Goal: Task Accomplishment & Management: Manage account settings

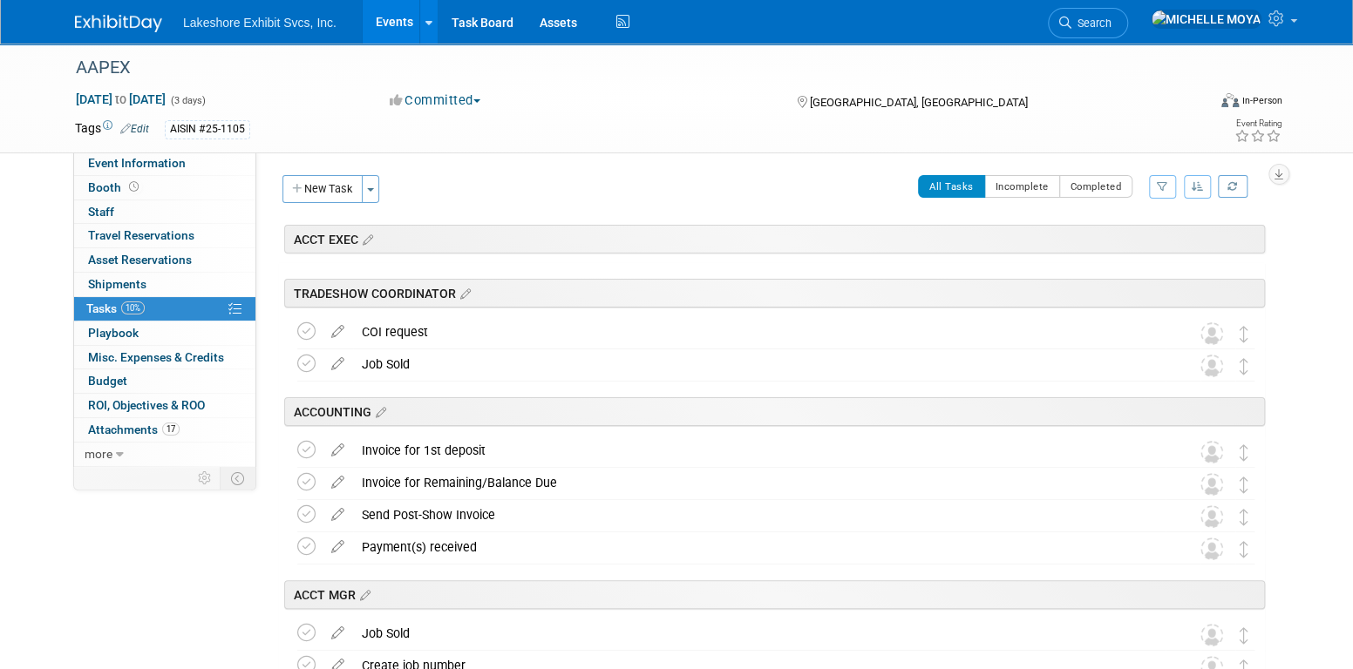
scroll to position [2677, 0]
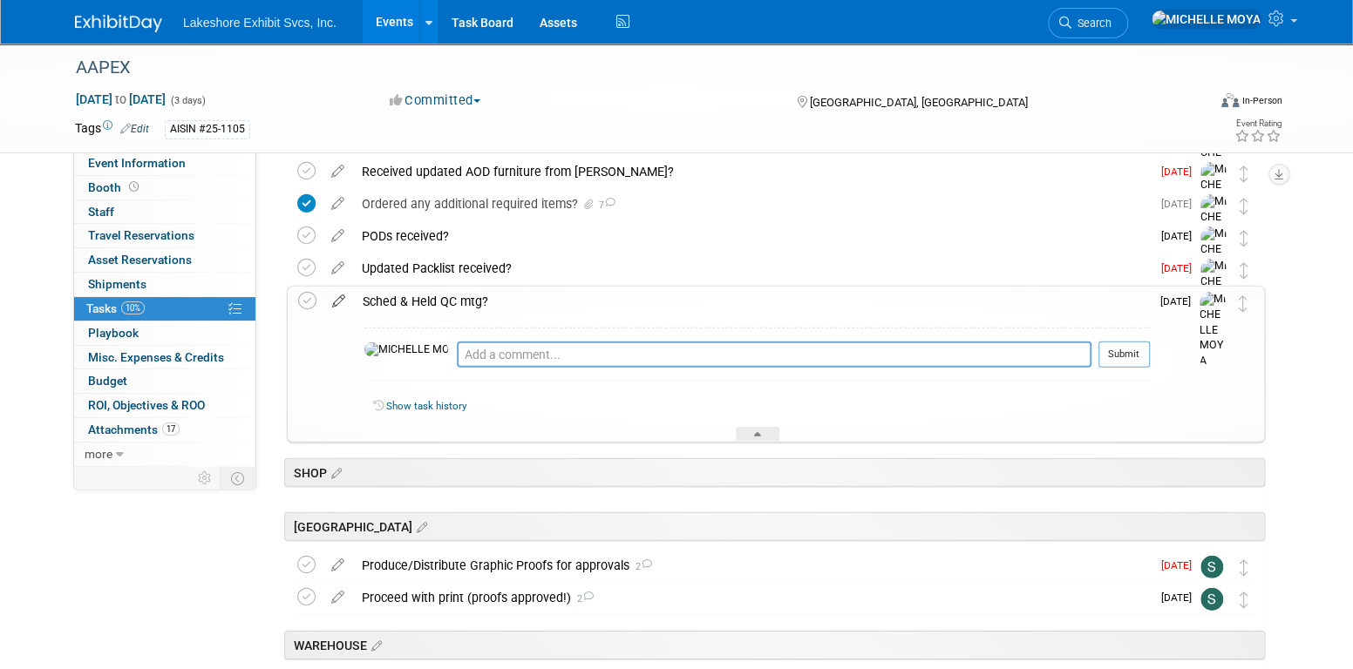
click at [340, 303] on icon at bounding box center [338, 298] width 31 height 22
select select "9"
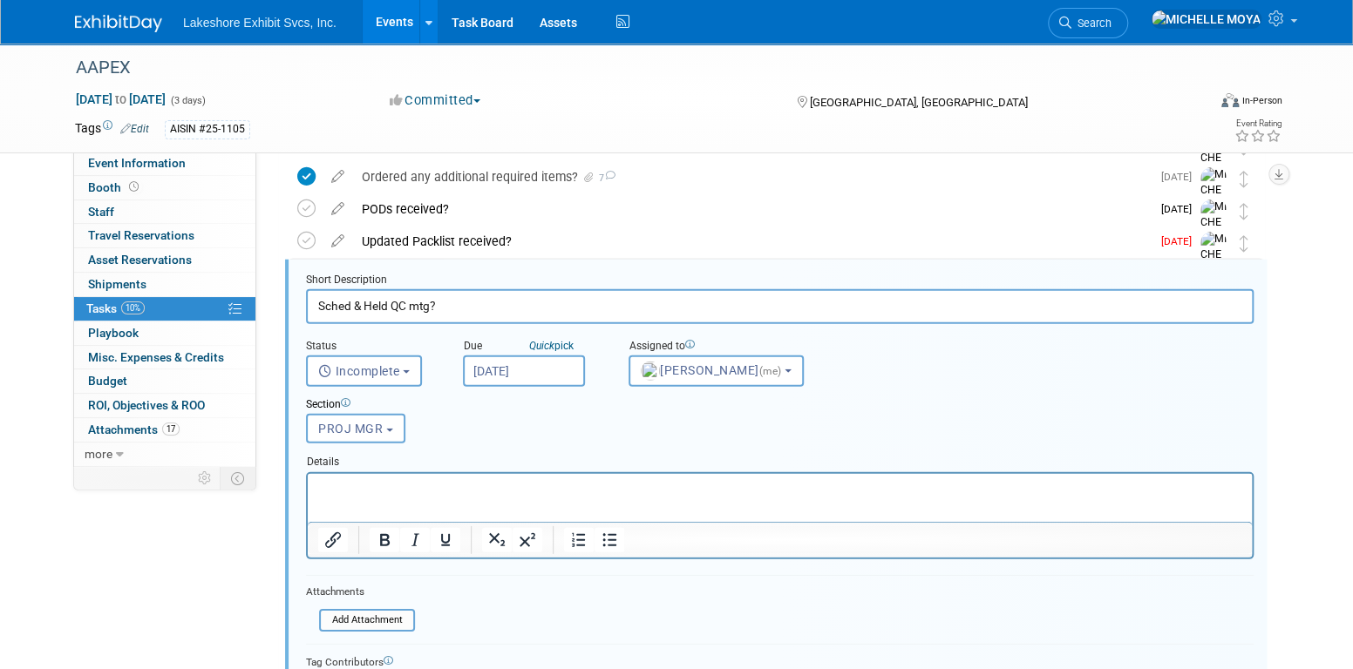
scroll to position [0, 0]
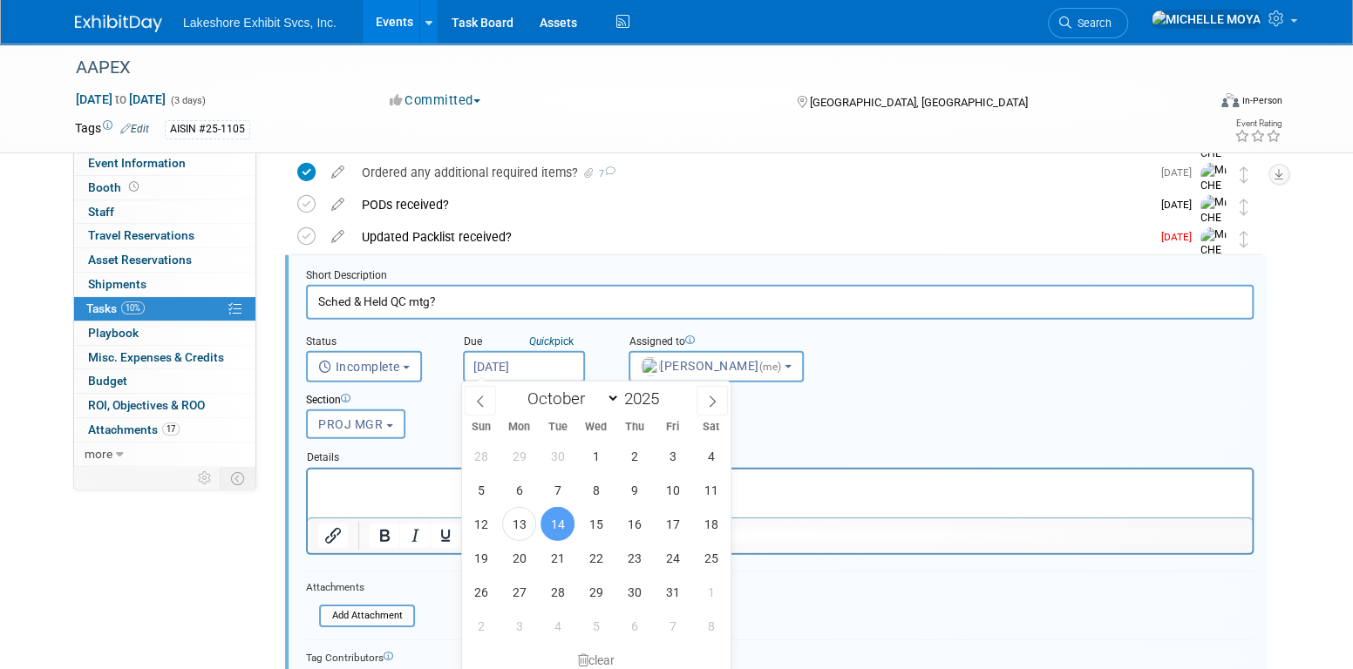
click at [519, 370] on input "Oct 14, 2025" at bounding box center [524, 366] width 122 height 31
click at [555, 553] on span "21" at bounding box center [557, 558] width 34 height 34
type input "Oct 21, 2025"
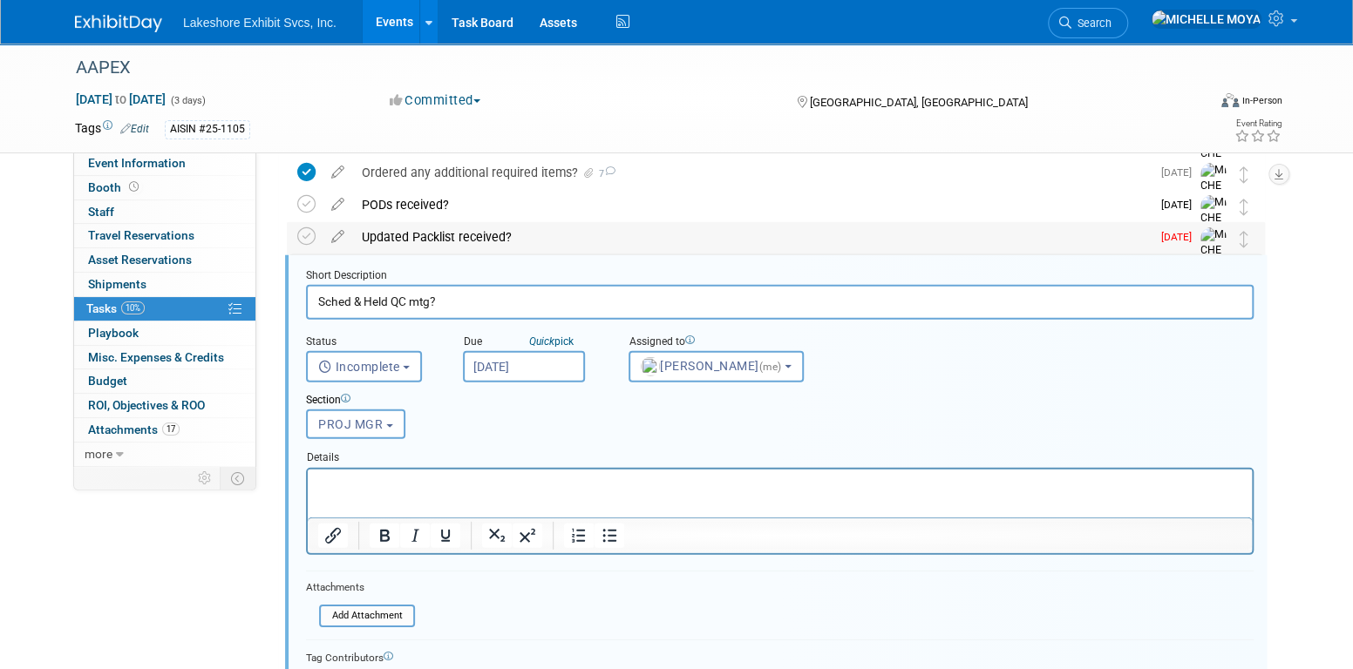
click at [440, 241] on div "Updated Packlist received?" at bounding box center [751, 237] width 797 height 30
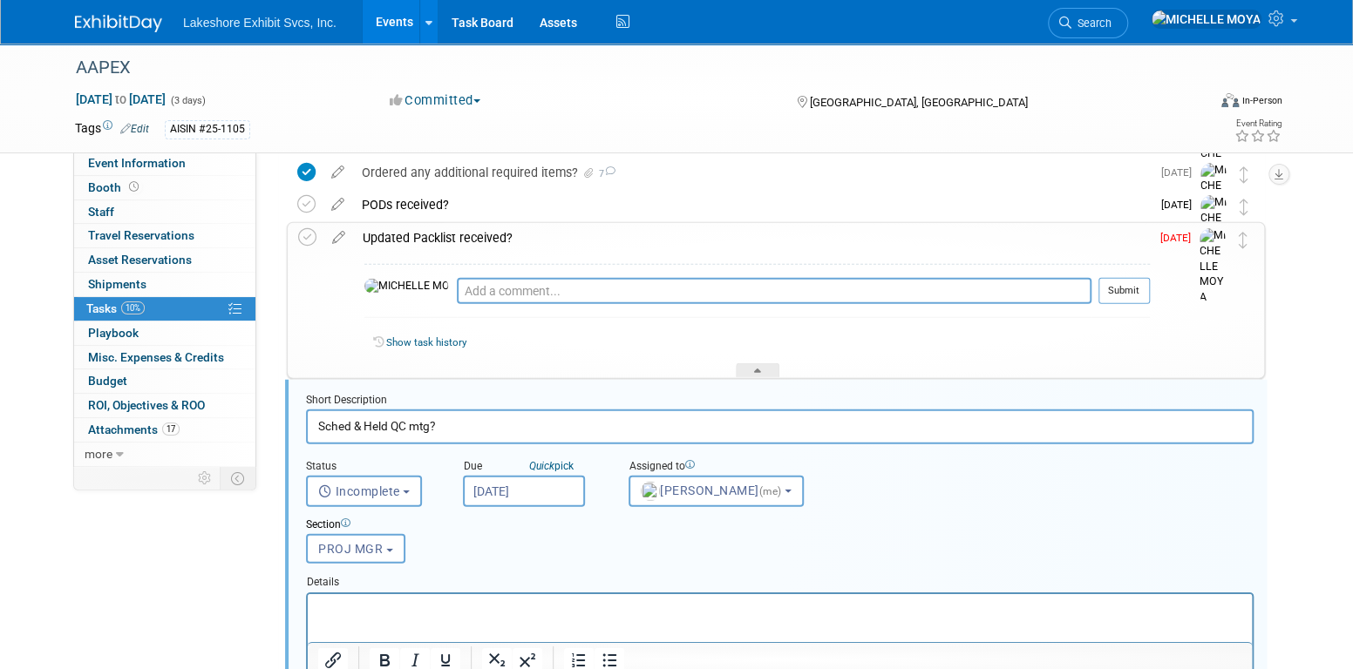
click at [440, 241] on div "Updated Packlist received?" at bounding box center [752, 238] width 796 height 30
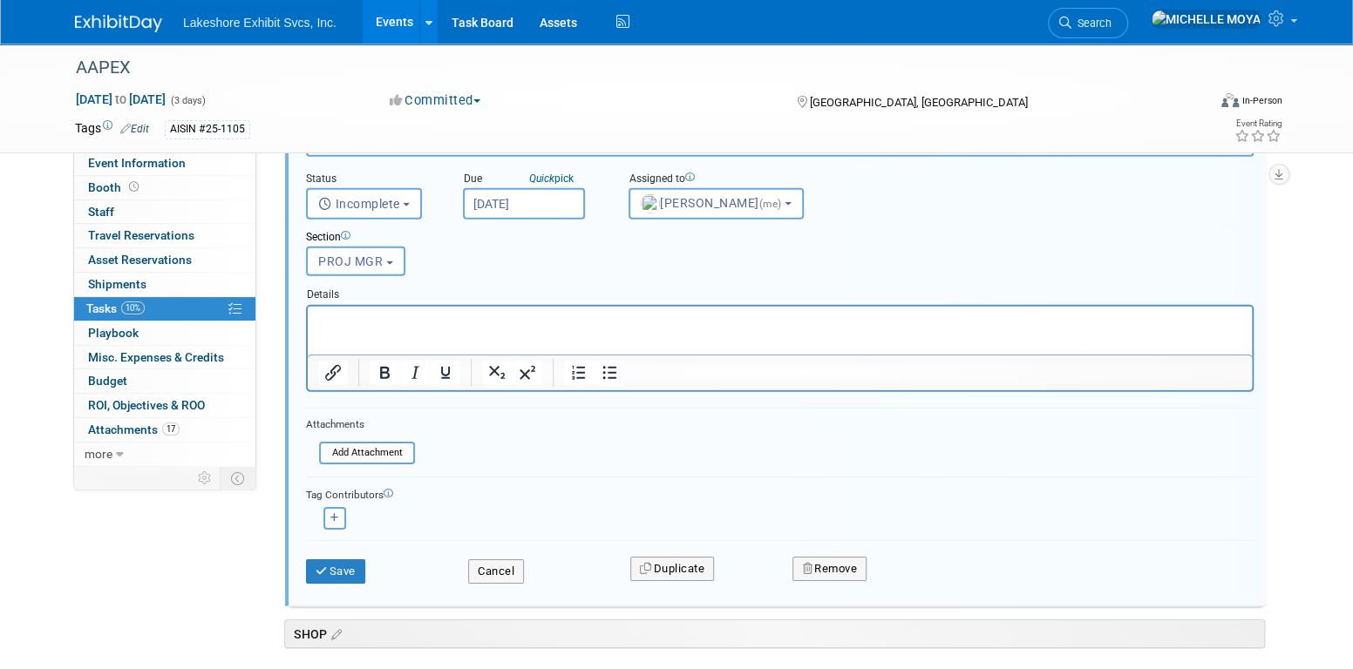
scroll to position [2883, 0]
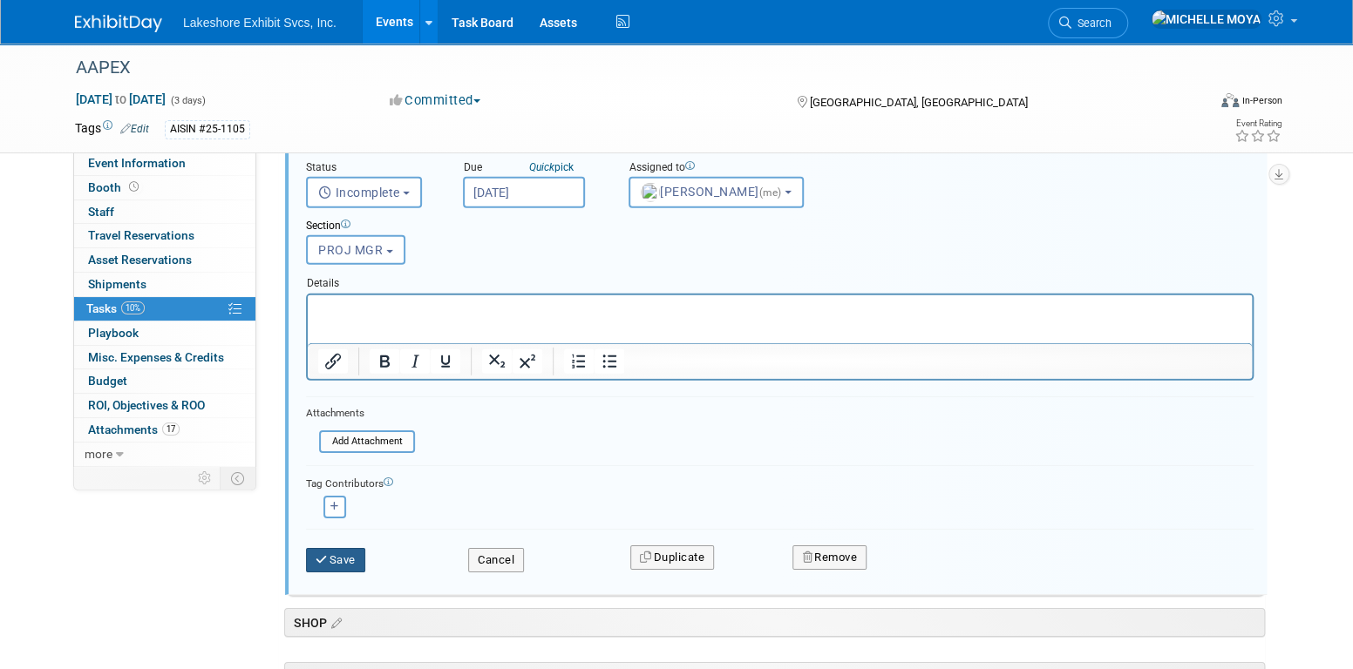
click at [348, 549] on button "Save" at bounding box center [335, 560] width 59 height 24
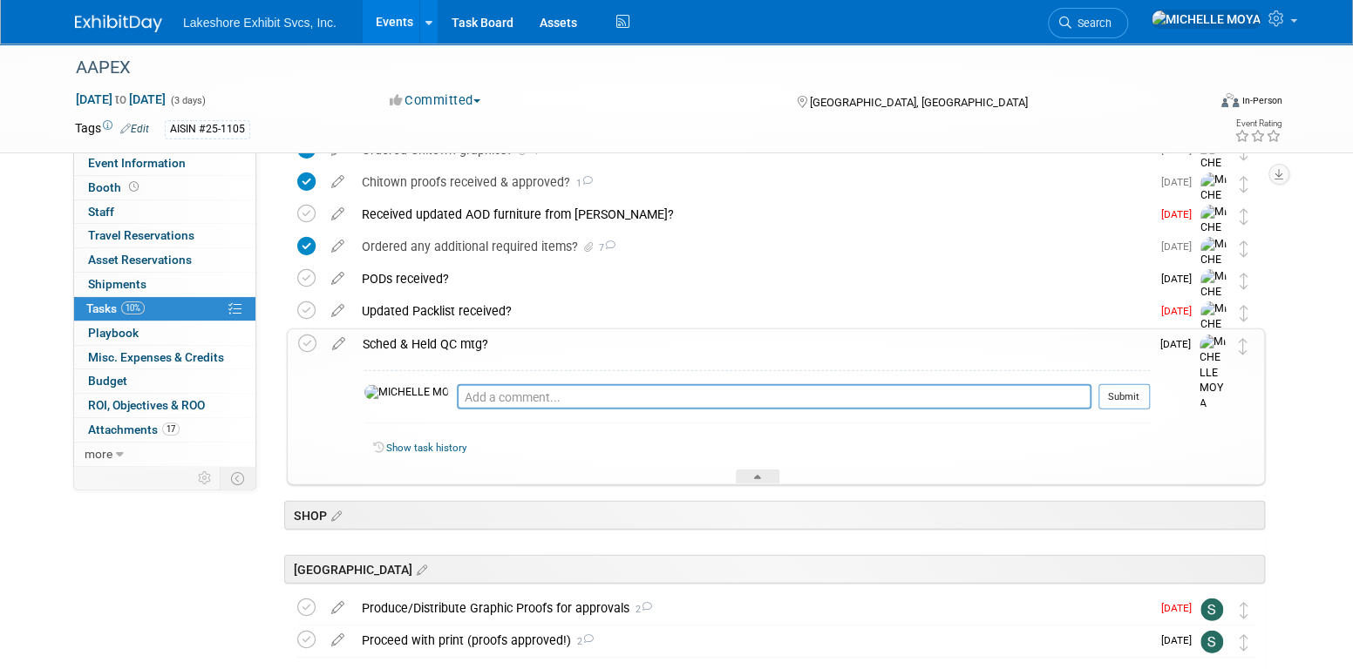
scroll to position [2622, 0]
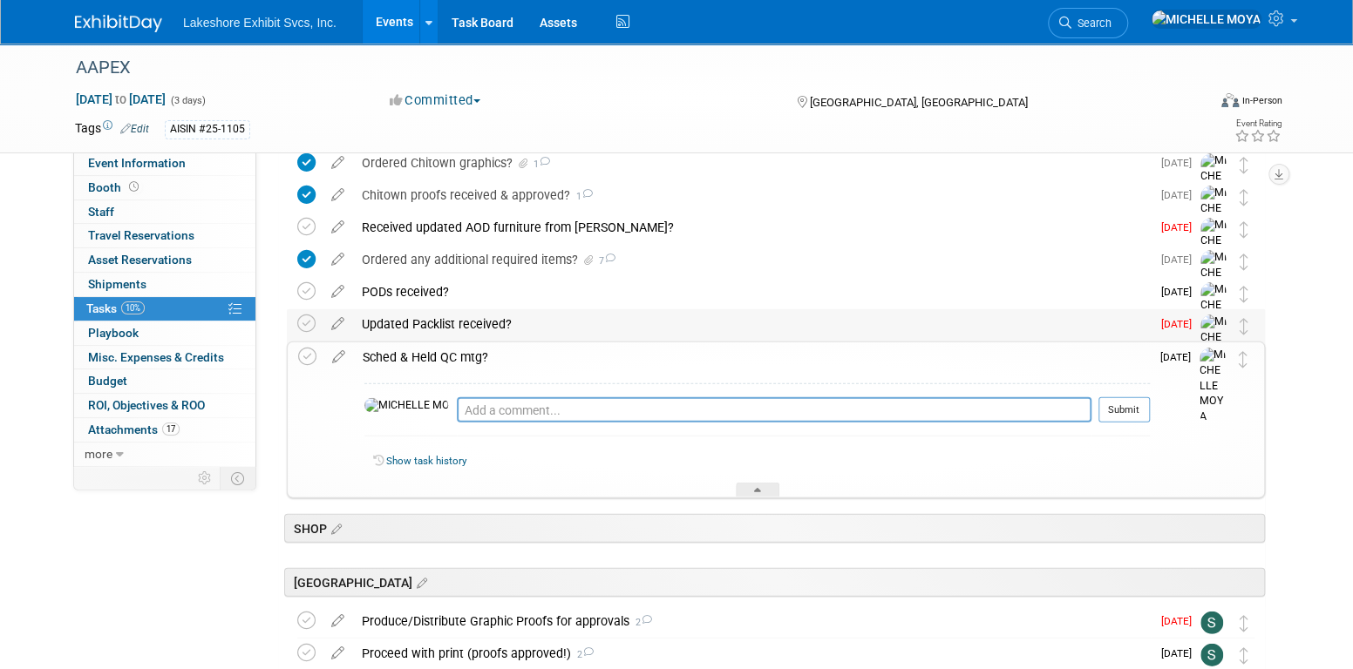
click at [441, 329] on div "Updated Packlist received?" at bounding box center [751, 324] width 797 height 30
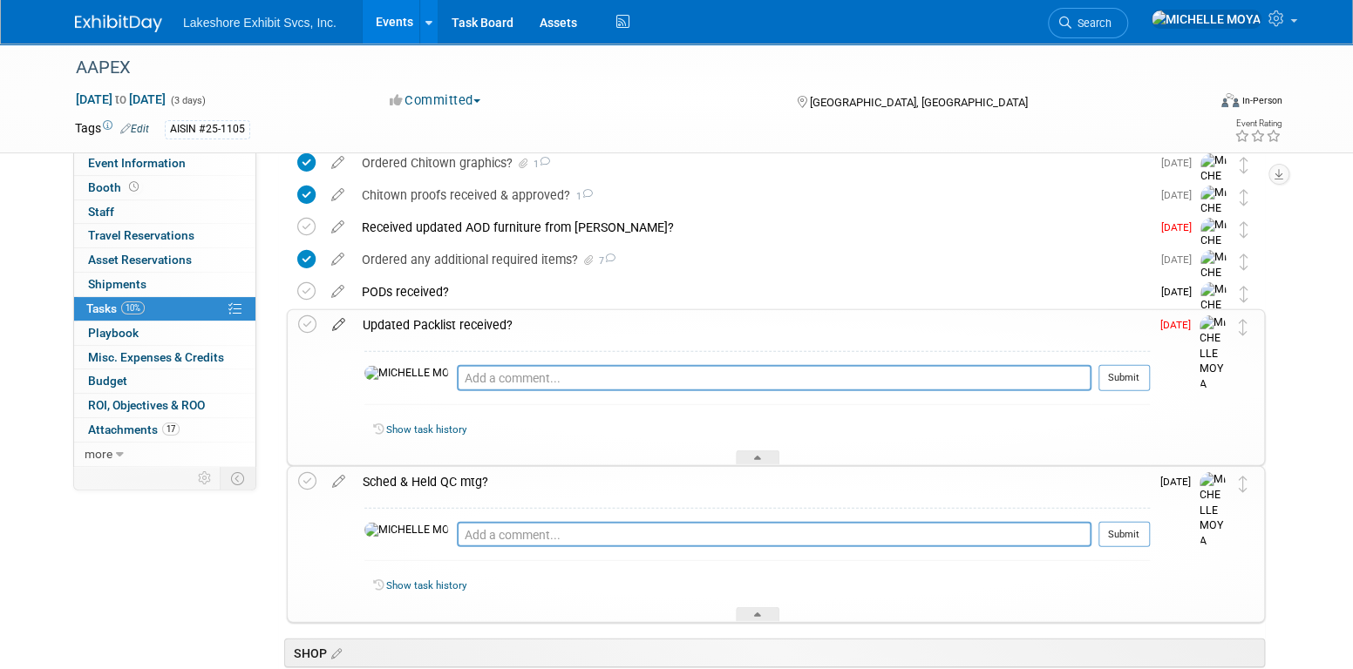
click at [346, 323] on icon at bounding box center [338, 321] width 31 height 22
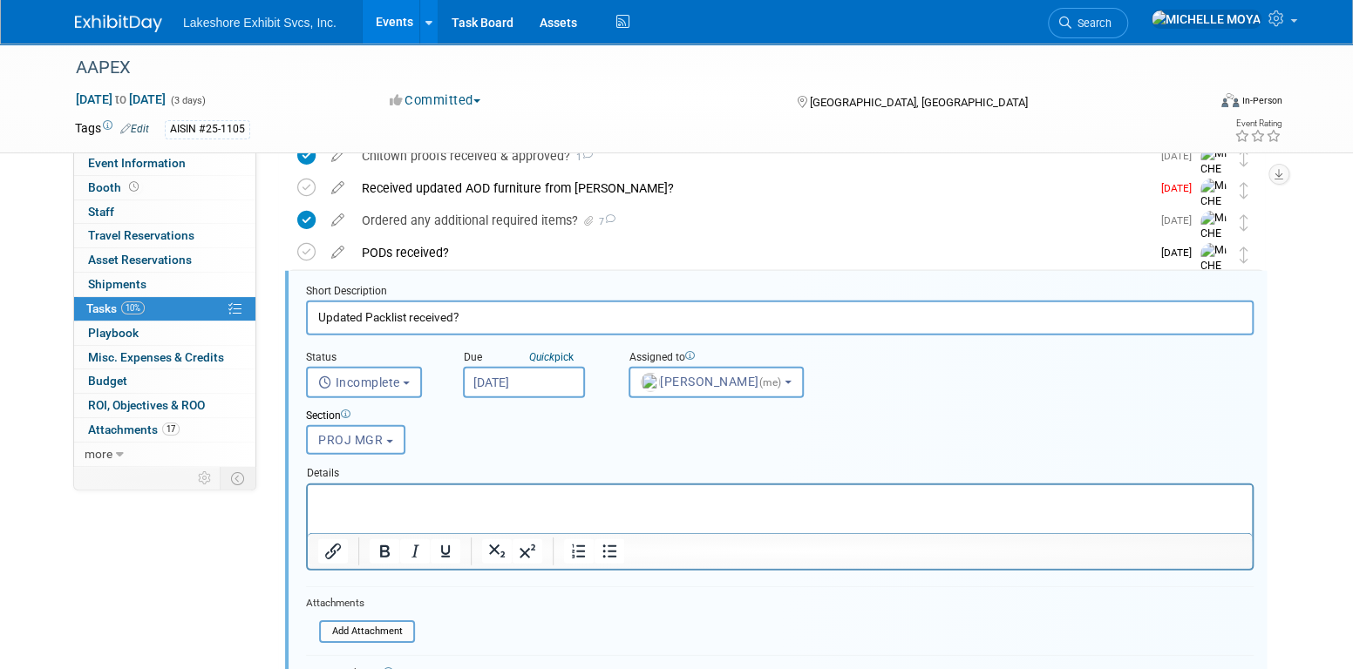
scroll to position [2677, 0]
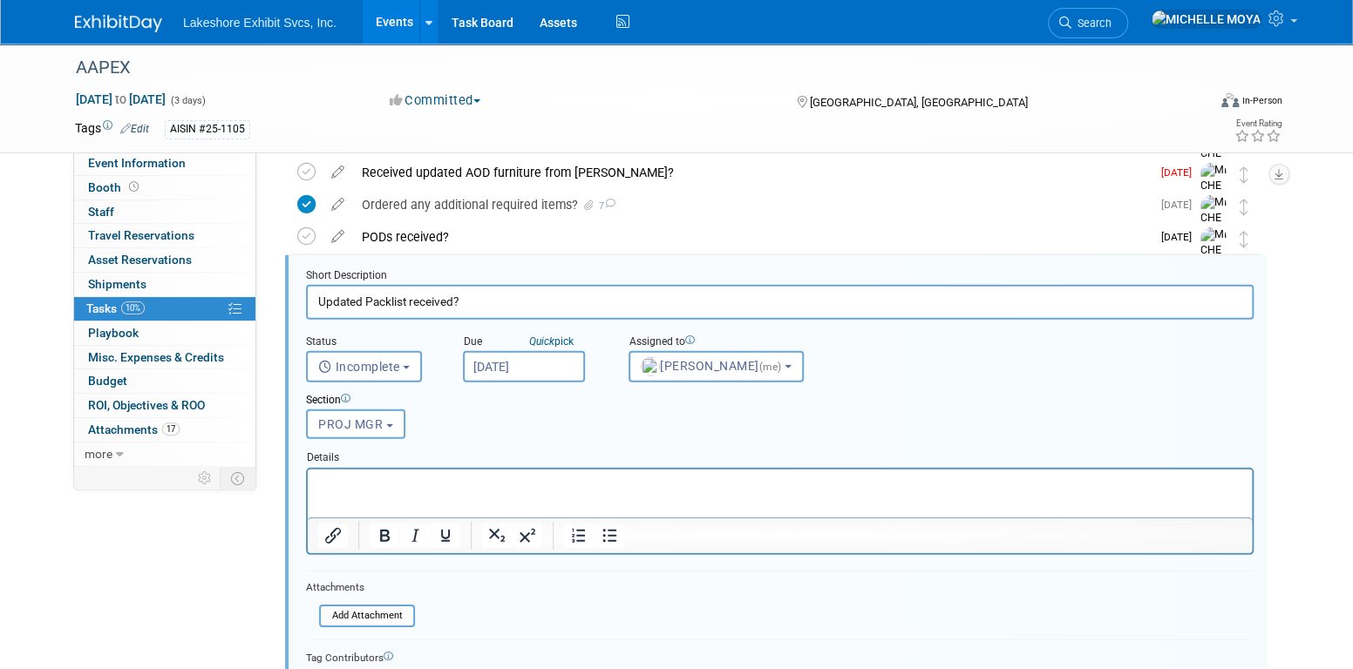
click at [548, 369] on input "Oct 13, 2025" at bounding box center [524, 366] width 122 height 31
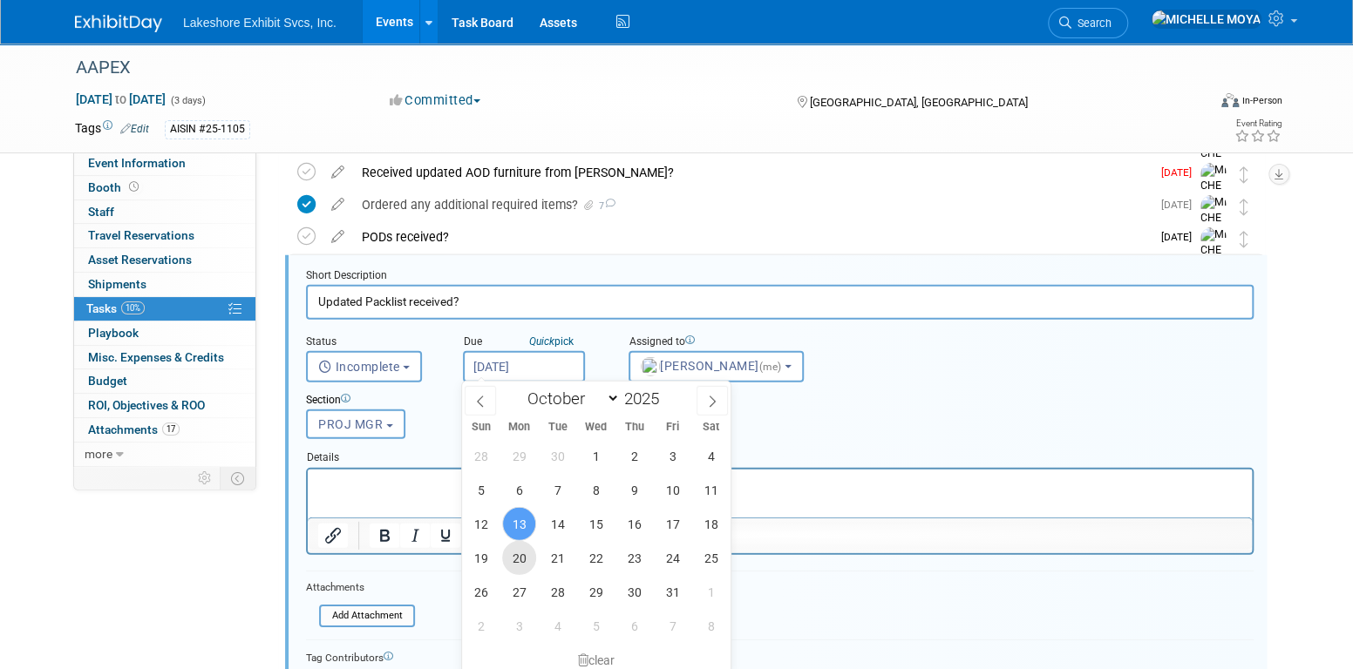
click at [523, 553] on span "20" at bounding box center [519, 558] width 34 height 34
type input "Oct 20, 2025"
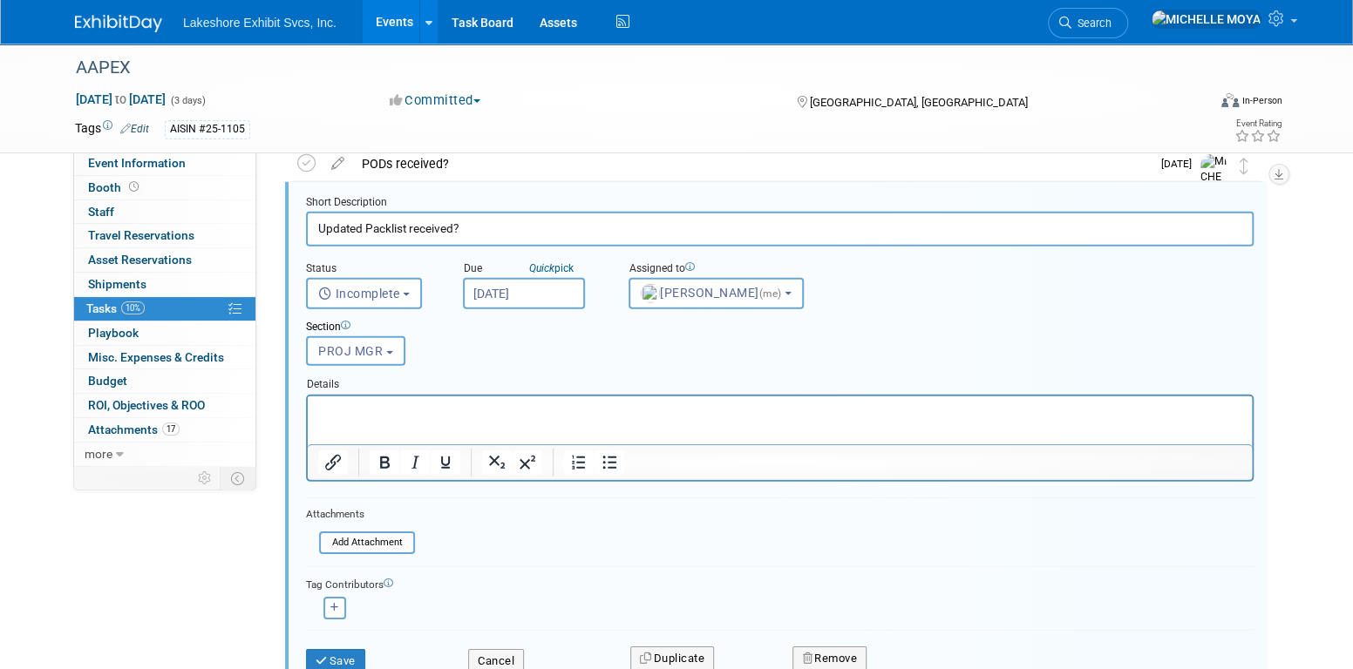
scroll to position [2851, 0]
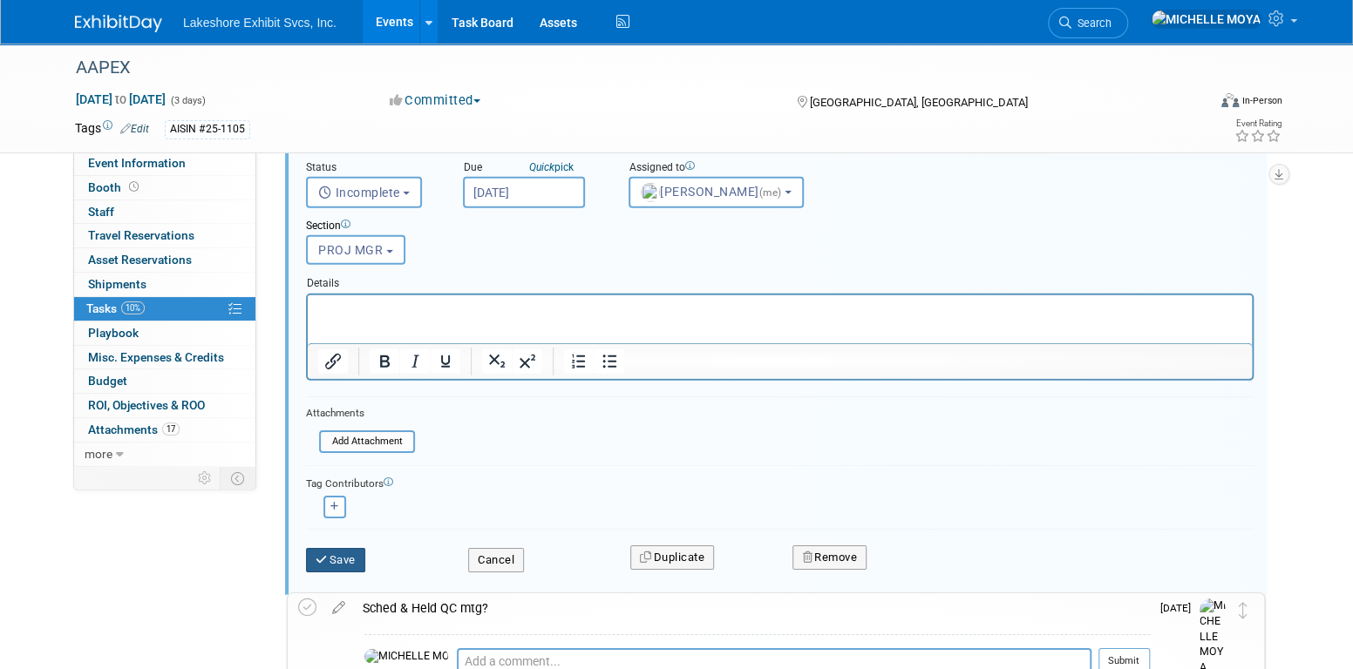
click at [354, 560] on button "Save" at bounding box center [335, 560] width 59 height 24
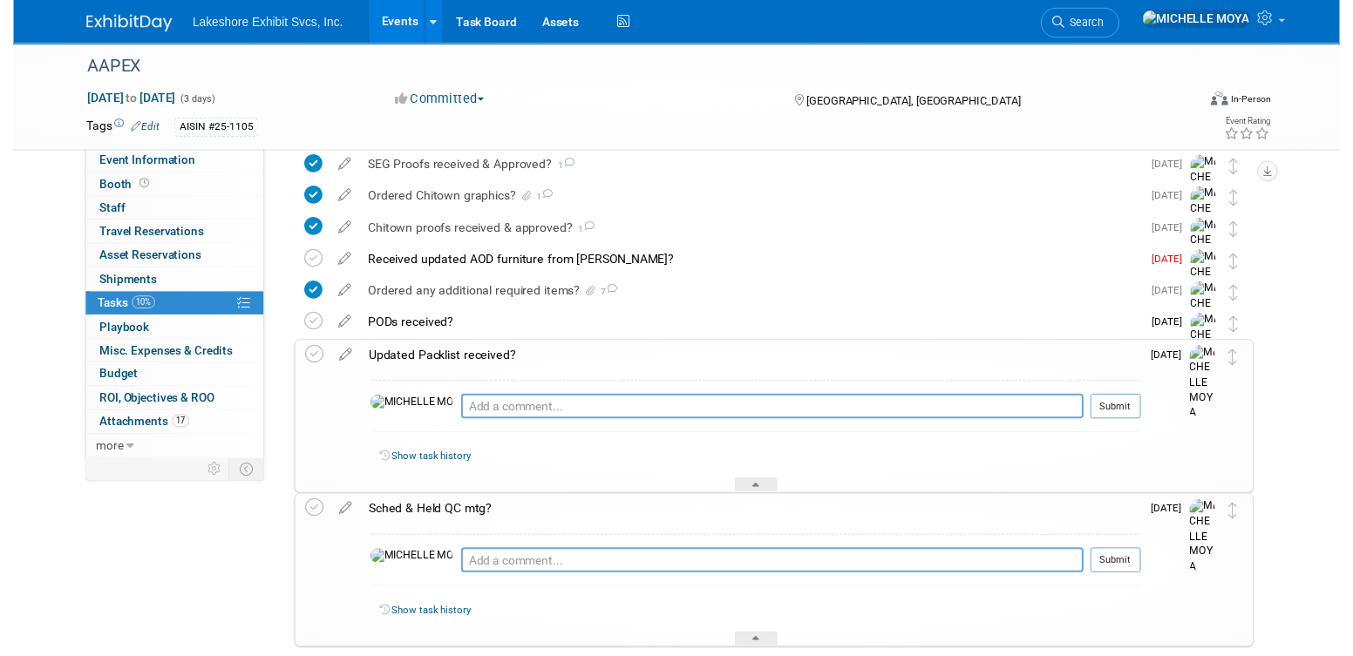
scroll to position [2502, 0]
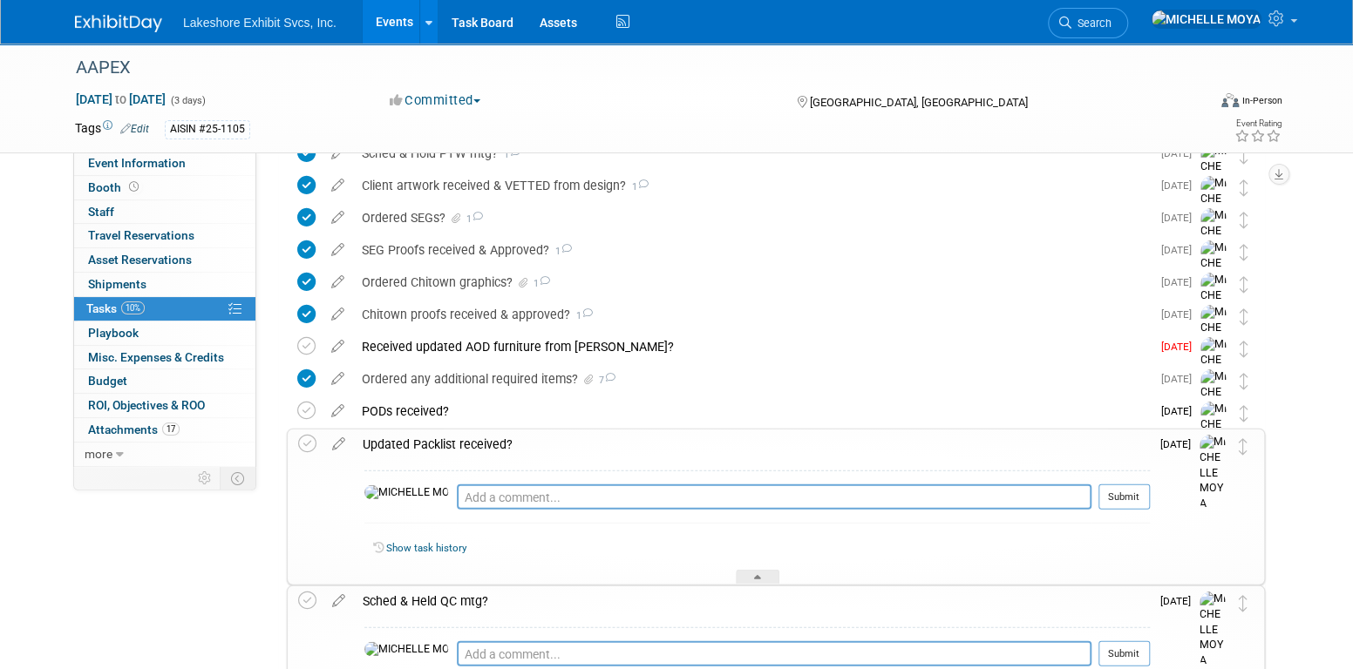
click at [485, 443] on div "Updated Packlist received?" at bounding box center [752, 445] width 796 height 30
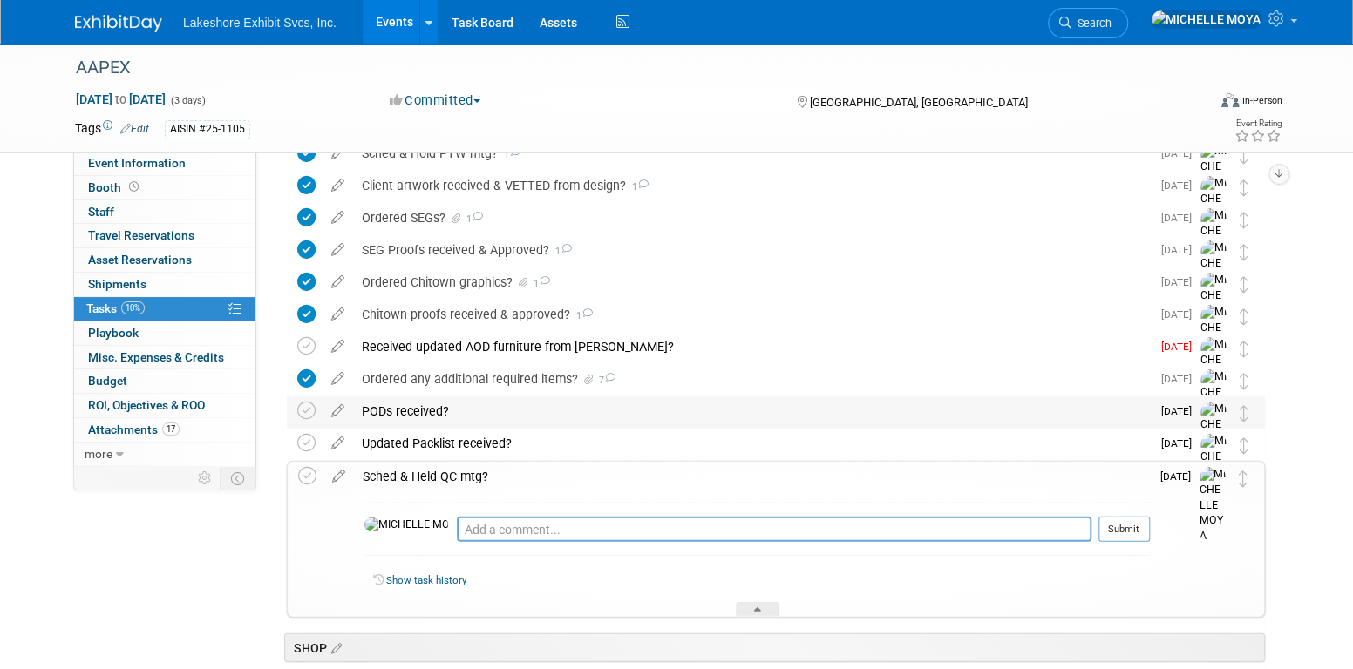
click at [421, 413] on div "PODs received?" at bounding box center [751, 412] width 797 height 30
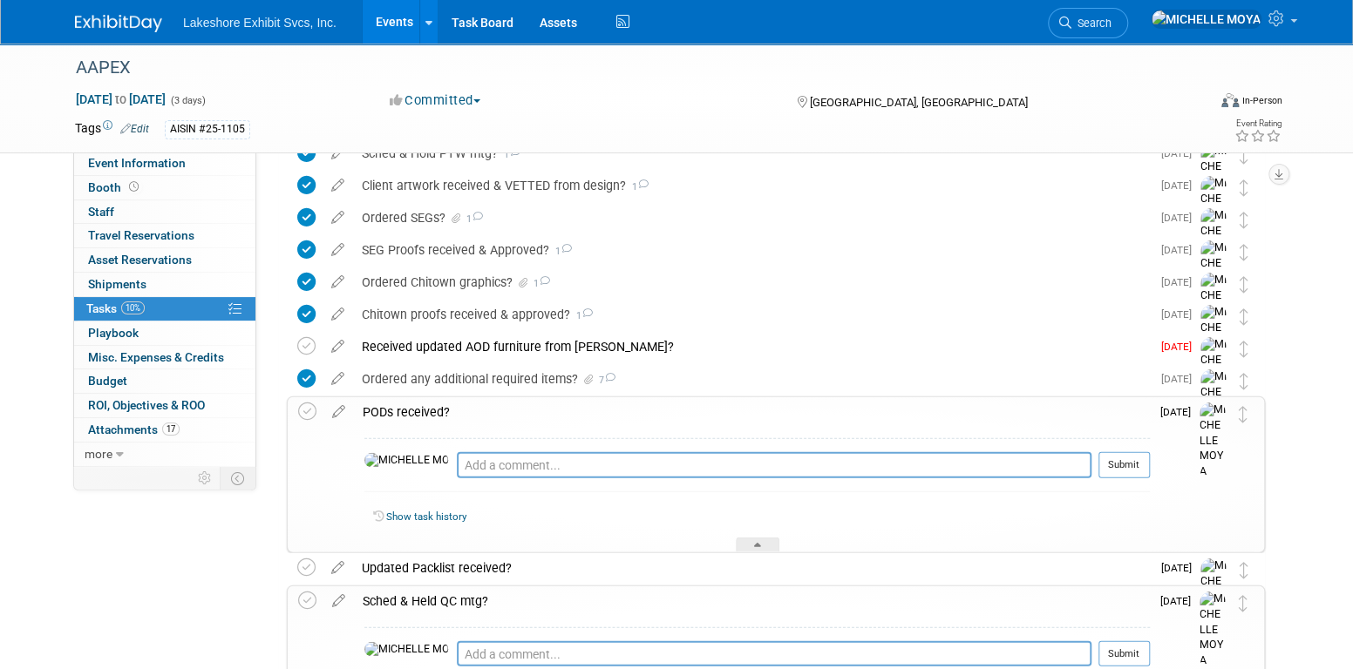
click at [421, 413] on div "PODs received?" at bounding box center [752, 412] width 796 height 30
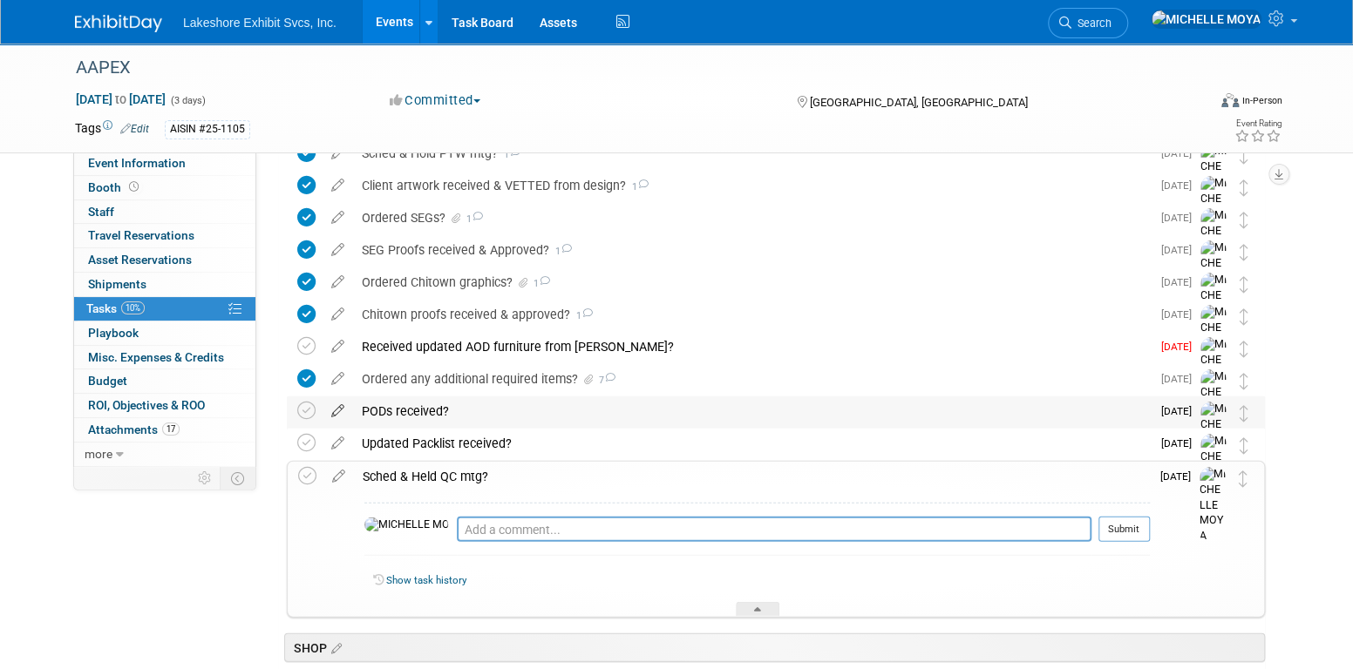
click at [343, 406] on icon at bounding box center [337, 408] width 31 height 22
select select "9"
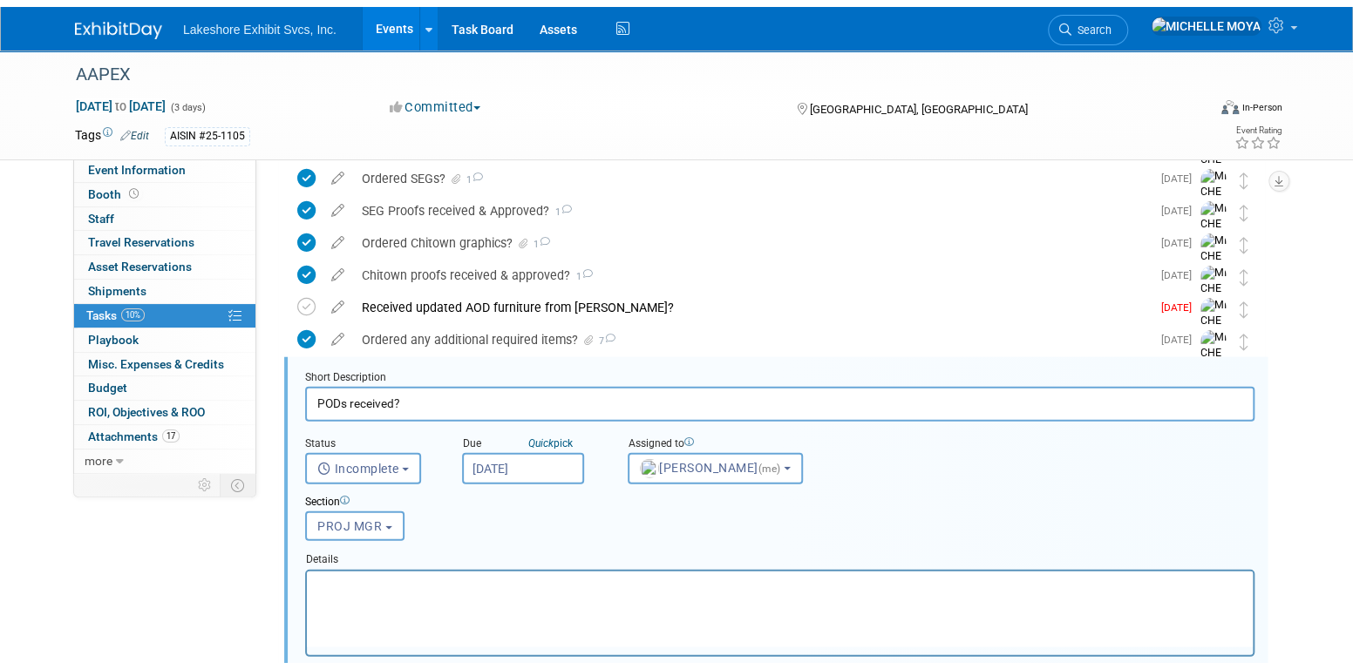
scroll to position [2643, 0]
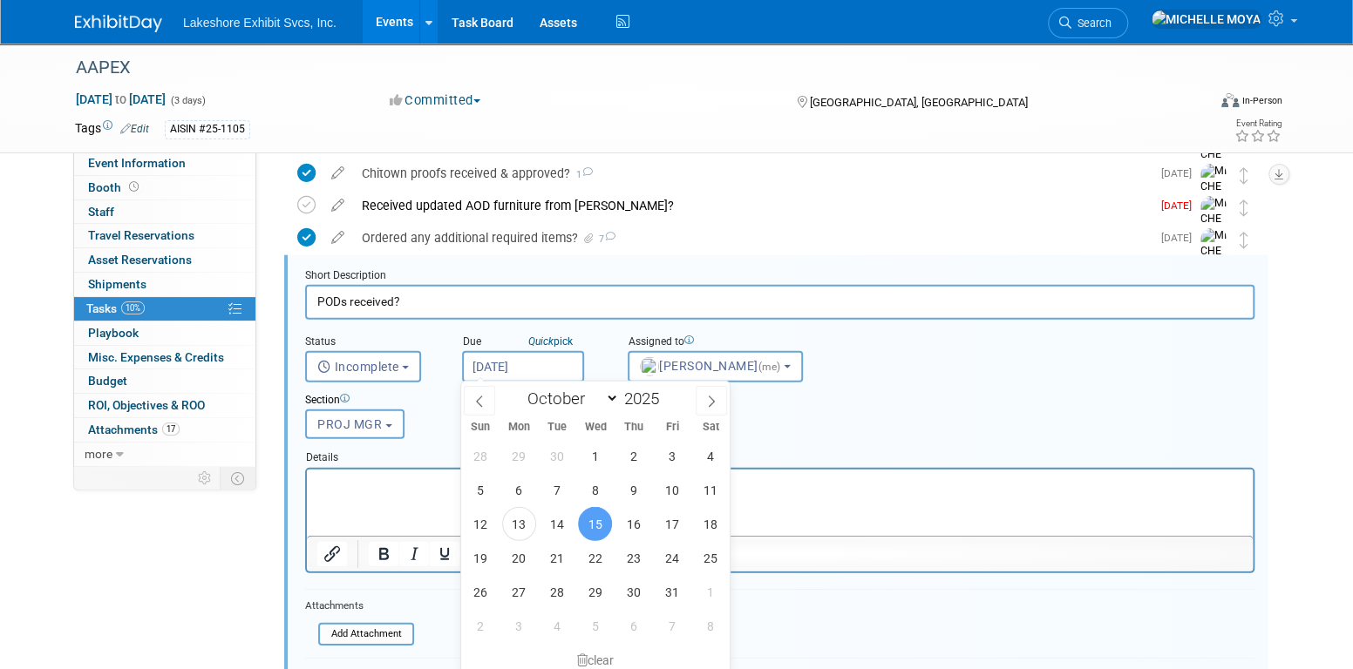
click at [539, 373] on input "Oct 15, 2025" at bounding box center [523, 366] width 122 height 31
click at [516, 557] on span "20" at bounding box center [519, 558] width 34 height 34
type input "Oct 20, 2025"
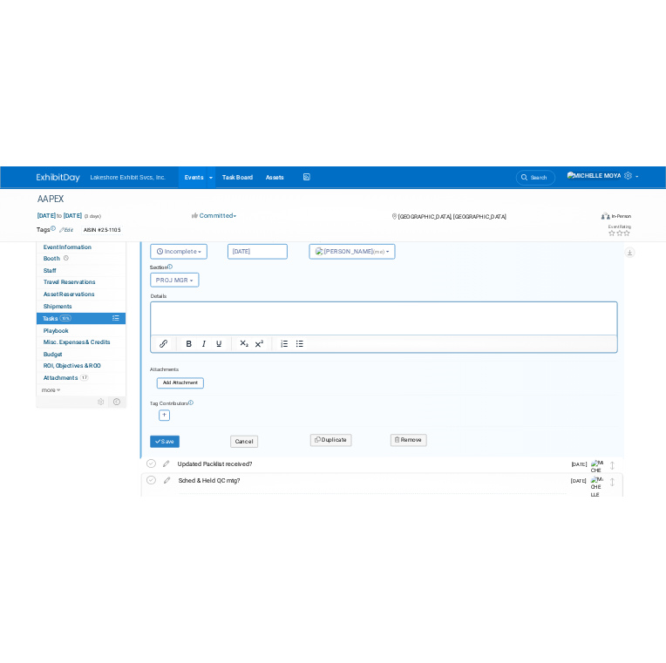
scroll to position [2905, 0]
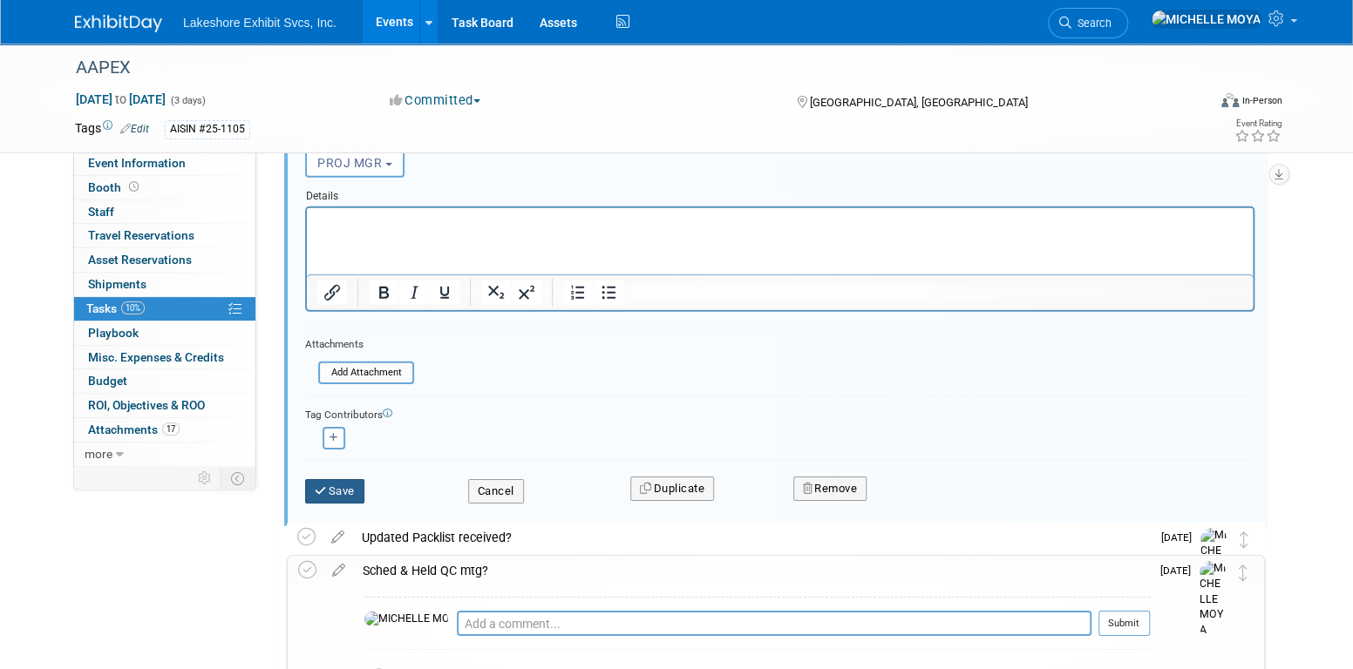
click at [342, 490] on button "Save" at bounding box center [334, 491] width 59 height 24
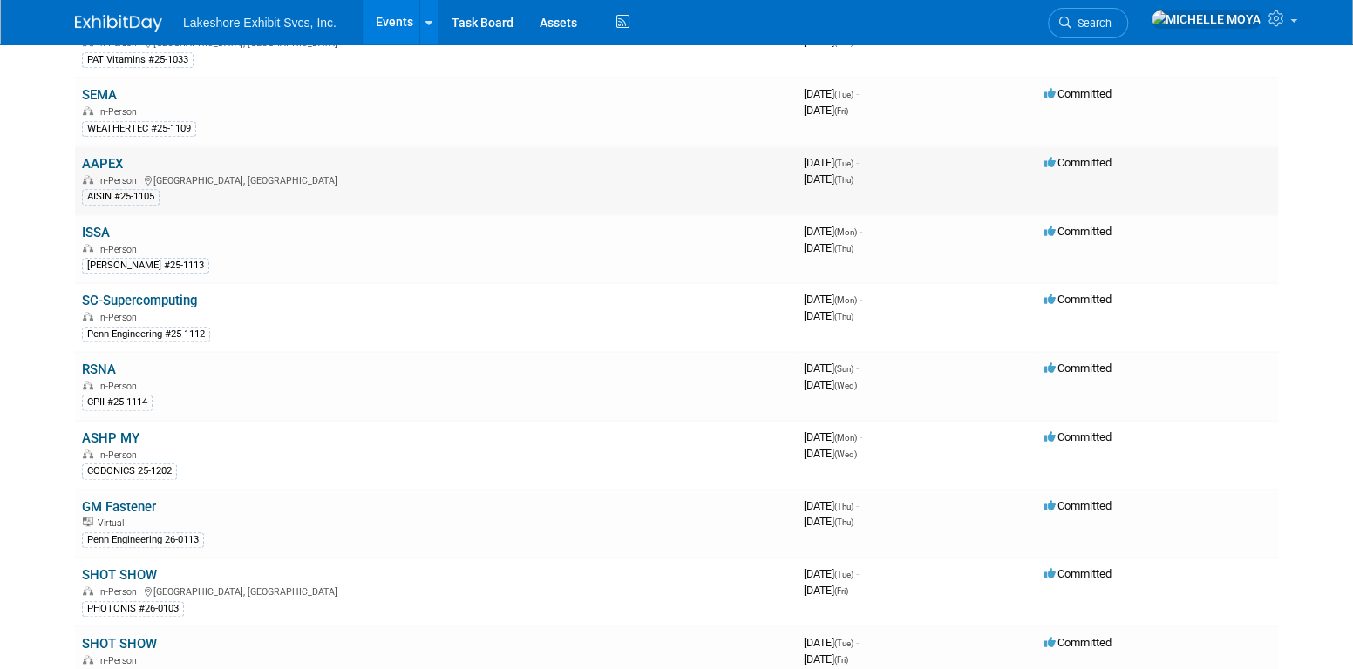
click at [112, 159] on link "AAPEX" at bounding box center [102, 164] width 41 height 16
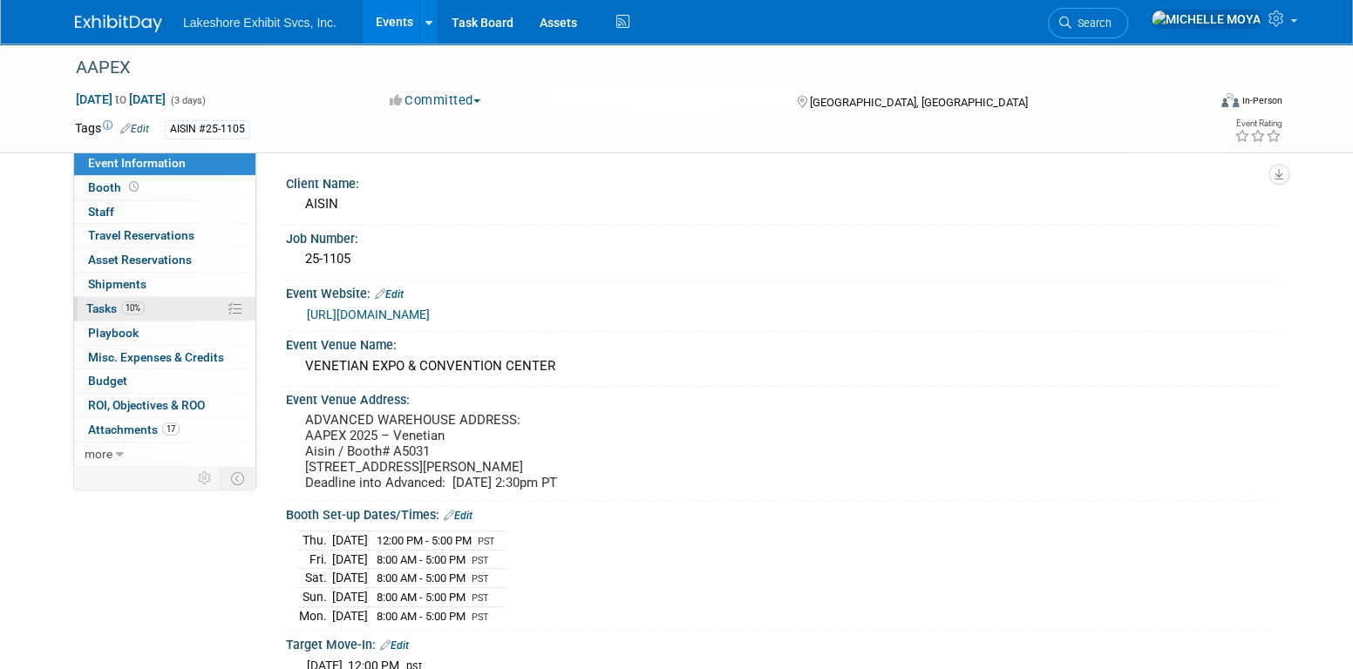
click at [146, 299] on link "10% Tasks 10%" at bounding box center [164, 309] width 181 height 24
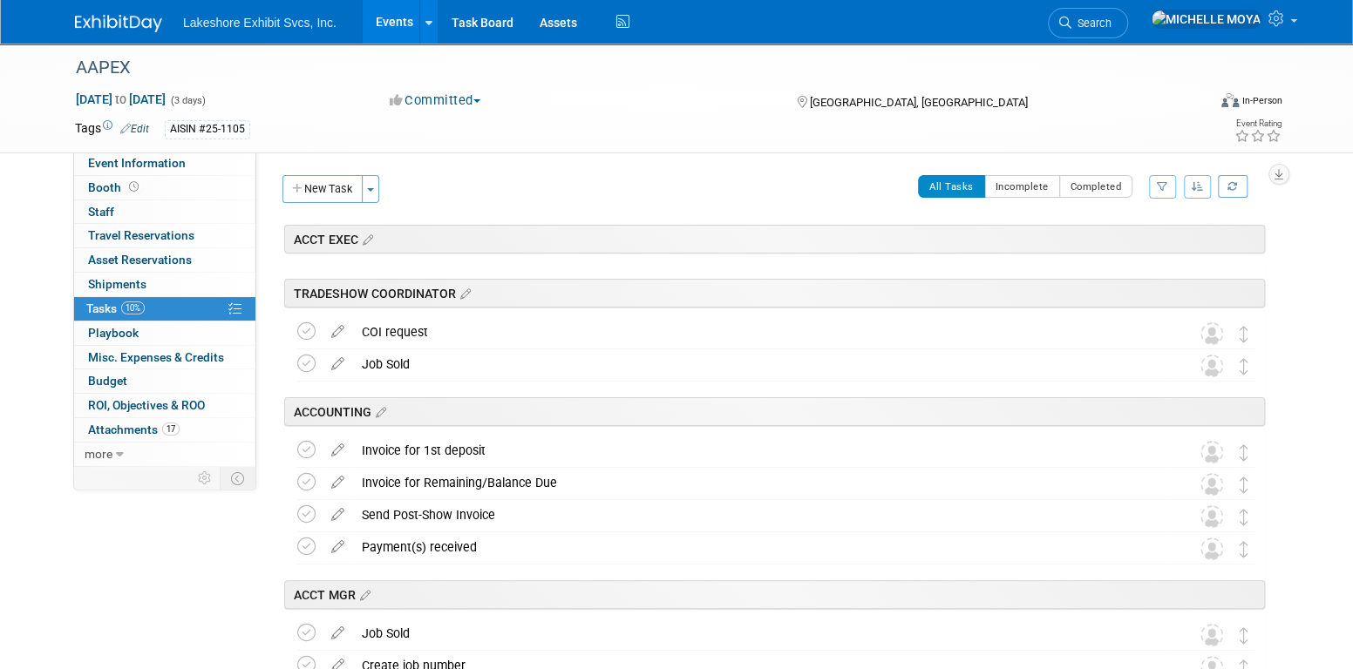
click at [1167, 189] on icon "button" at bounding box center [1162, 186] width 11 height 10
click at [1116, 236] on select "-- Select Assignee -- All unassigned tasks Assigned to me Amanda Koss Dave Desa…" at bounding box center [1090, 242] width 144 height 24
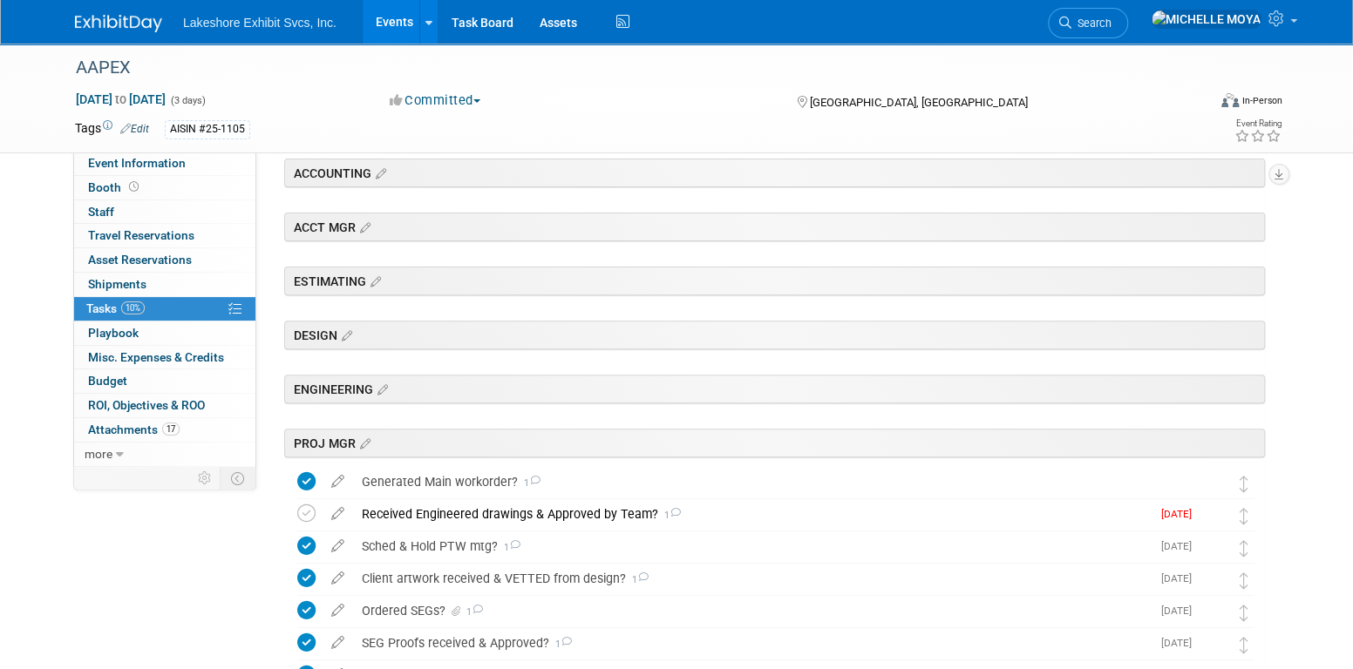
scroll to position [610, 0]
